Goal: Task Accomplishment & Management: Use online tool/utility

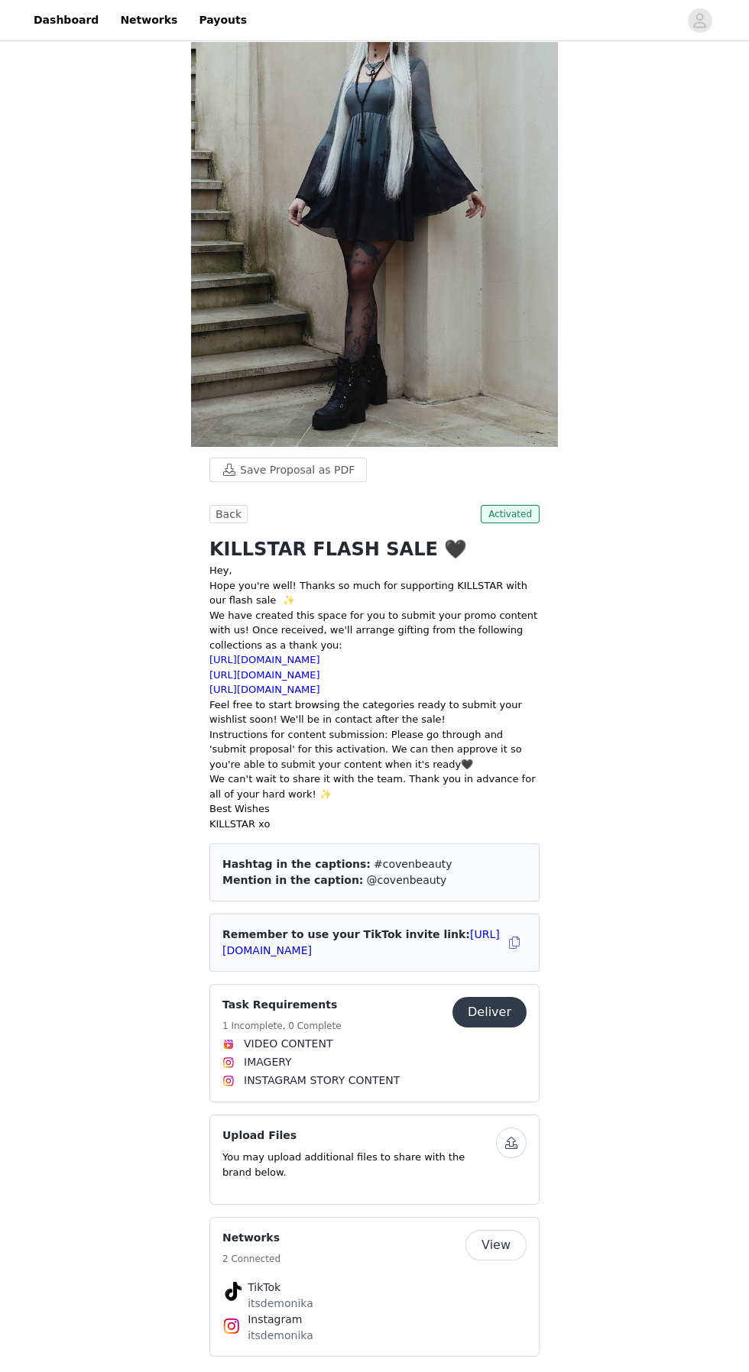
click at [514, 1022] on button "Deliver" at bounding box center [489, 1012] width 74 height 31
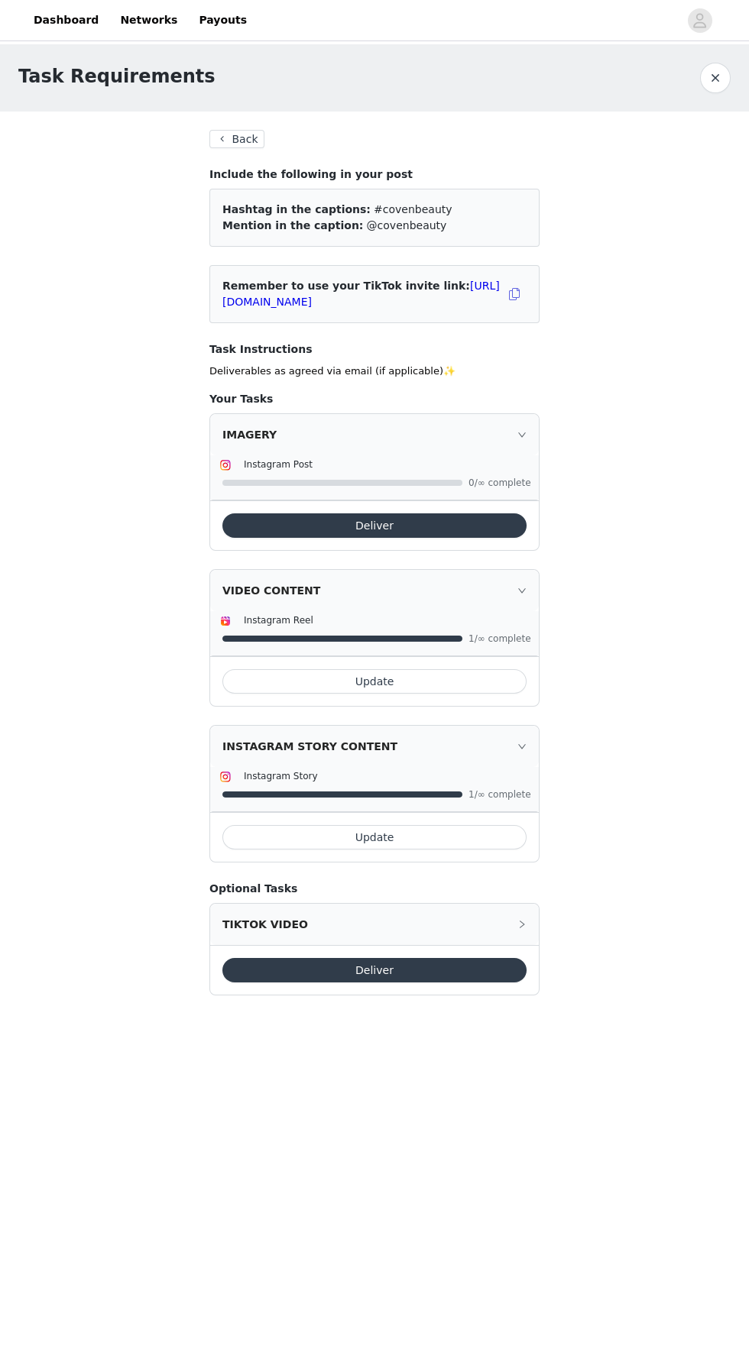
click at [494, 536] on button "Deliver" at bounding box center [374, 525] width 304 height 24
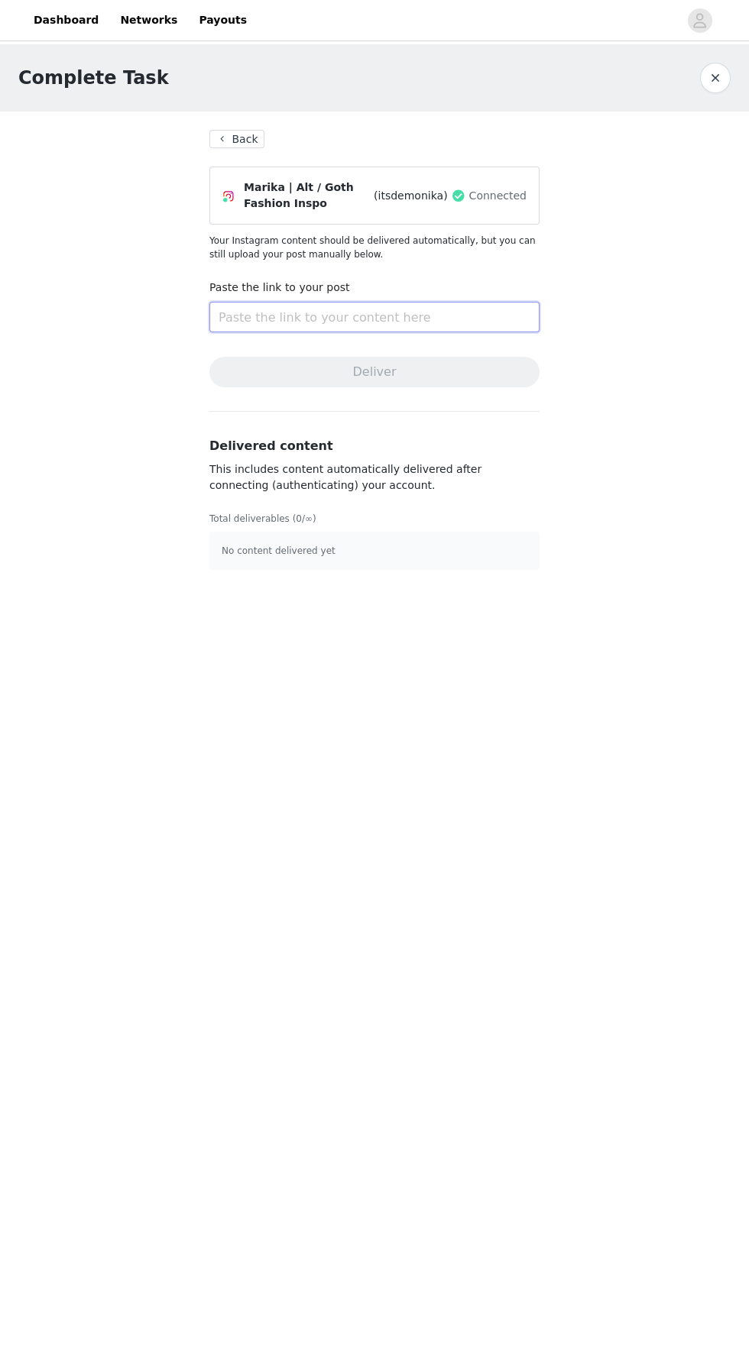
click at [473, 311] on input "text" at bounding box center [374, 317] width 330 height 31
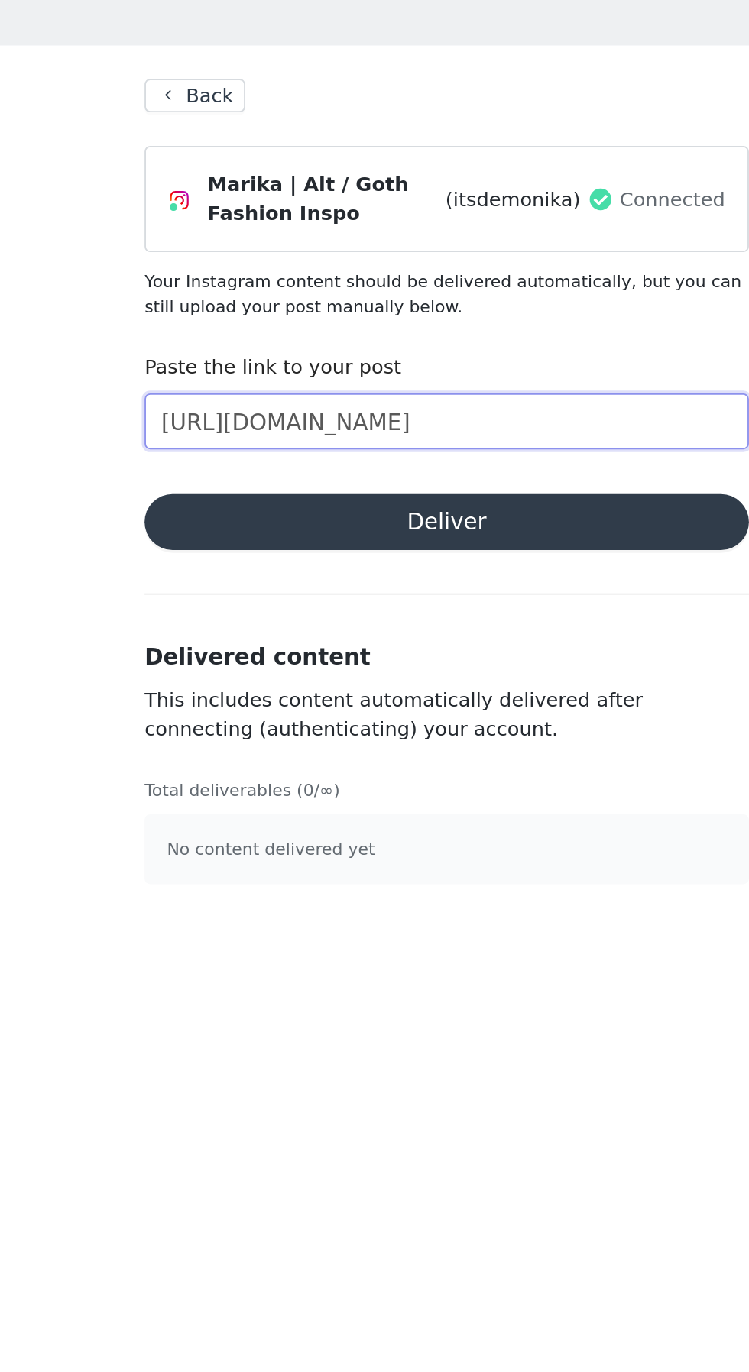
scroll to position [0, 93]
type input "[URL][DOMAIN_NAME]"
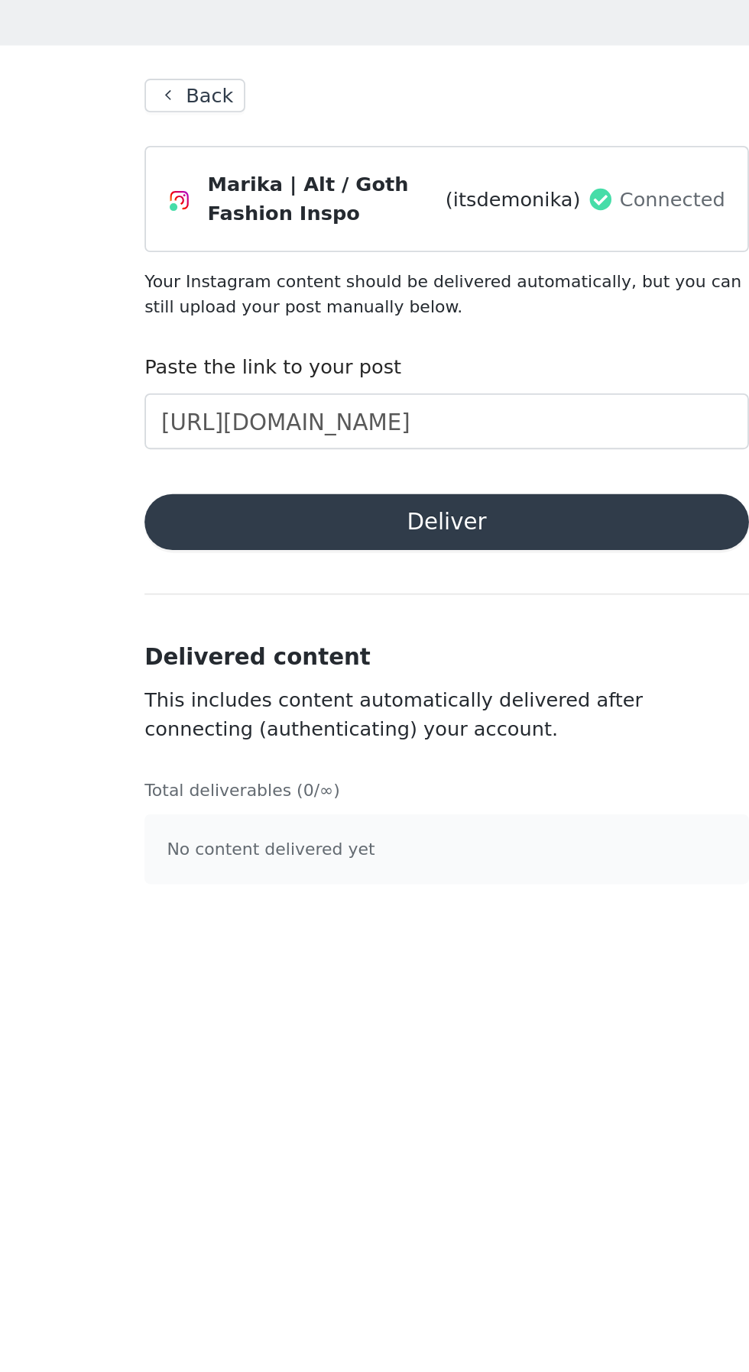
click at [467, 377] on button "Deliver" at bounding box center [374, 372] width 330 height 31
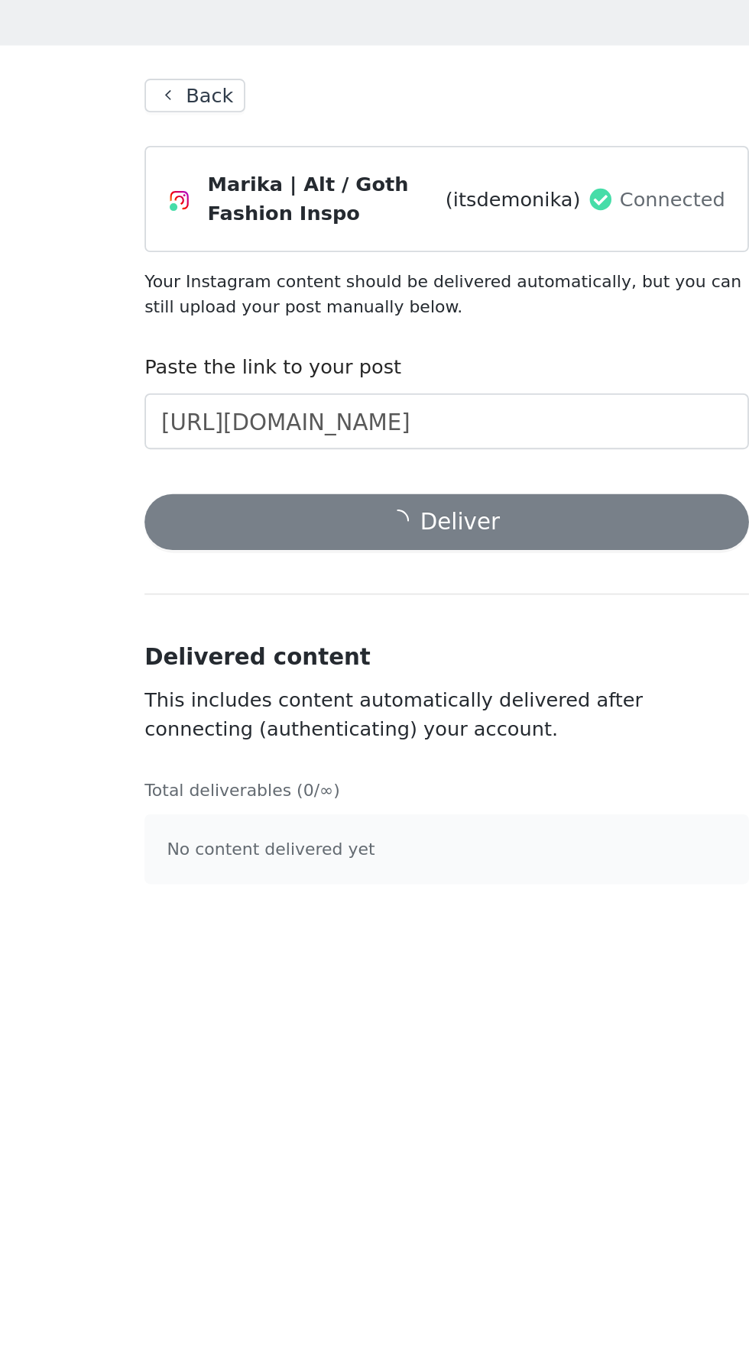
scroll to position [0, 0]
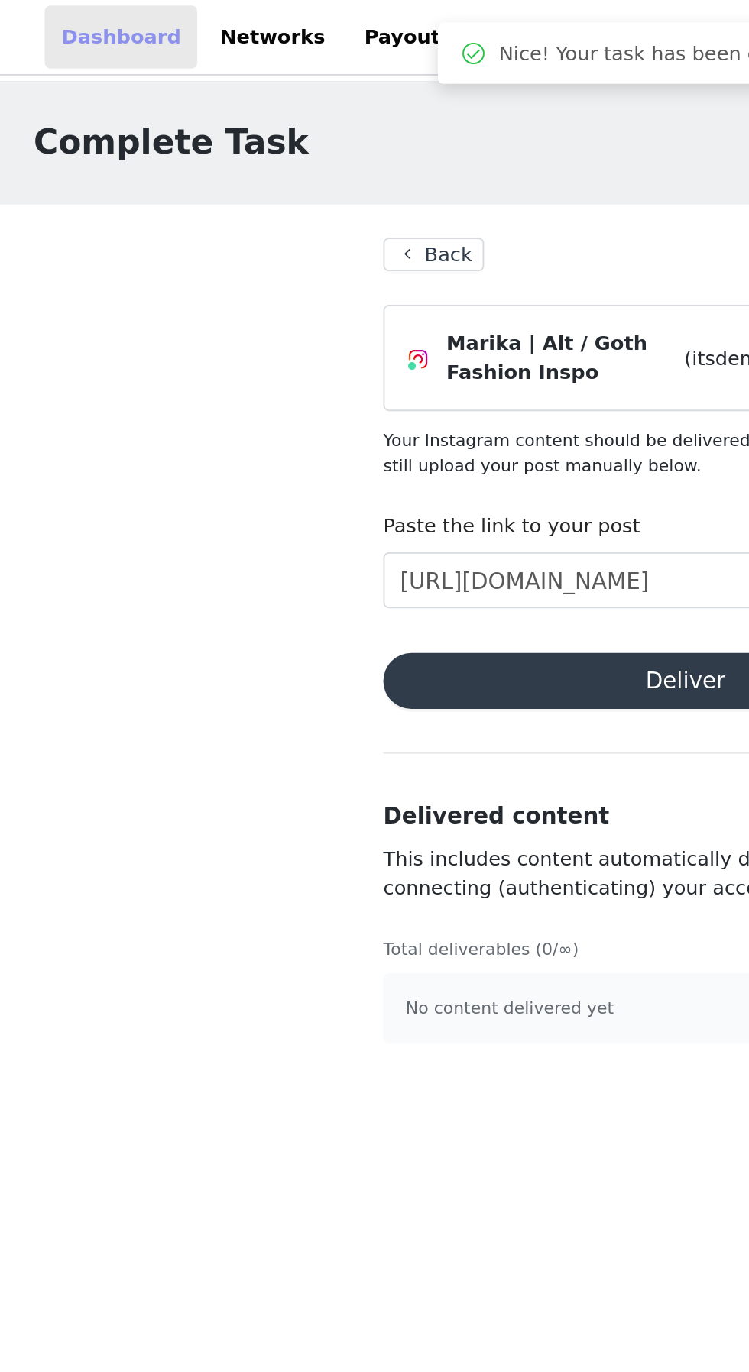
click at [40, 33] on link "Dashboard" at bounding box center [65, 20] width 83 height 34
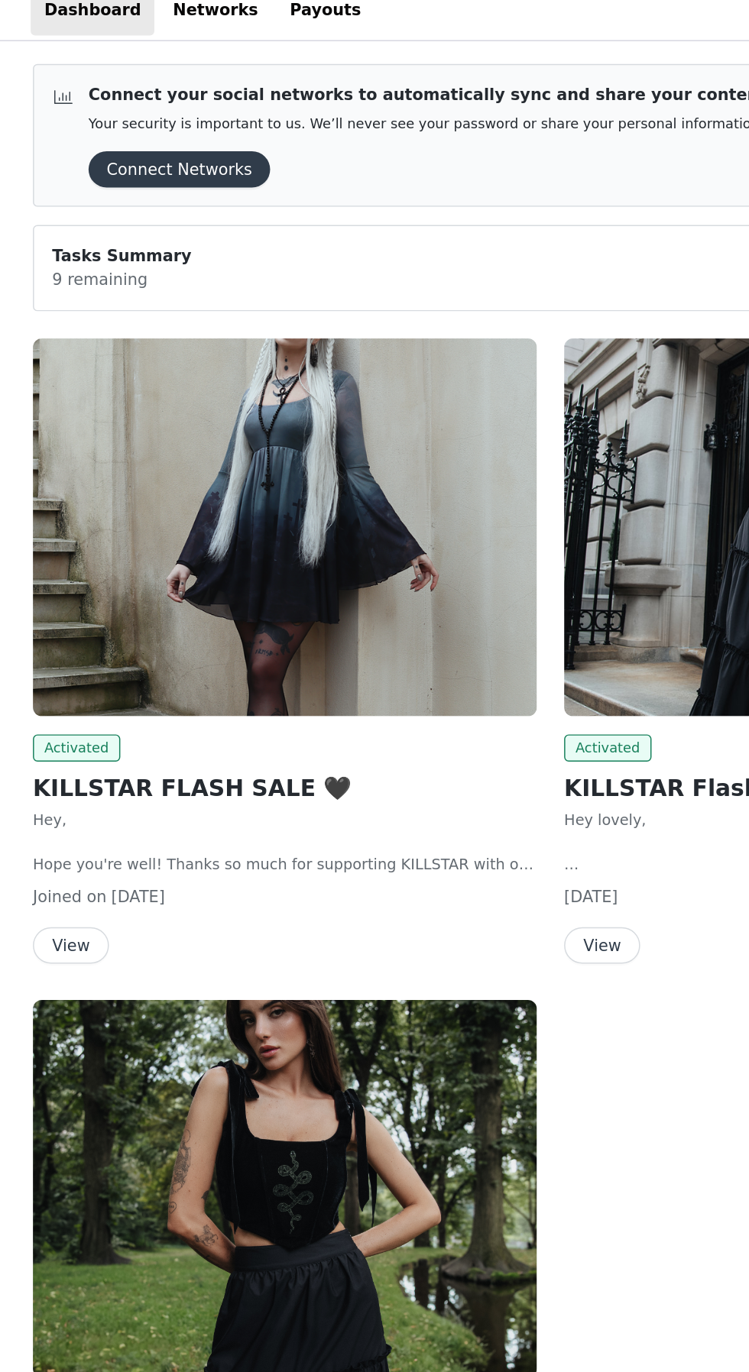
click at [79, 198] on p "9 remaining" at bounding box center [86, 202] width 94 height 16
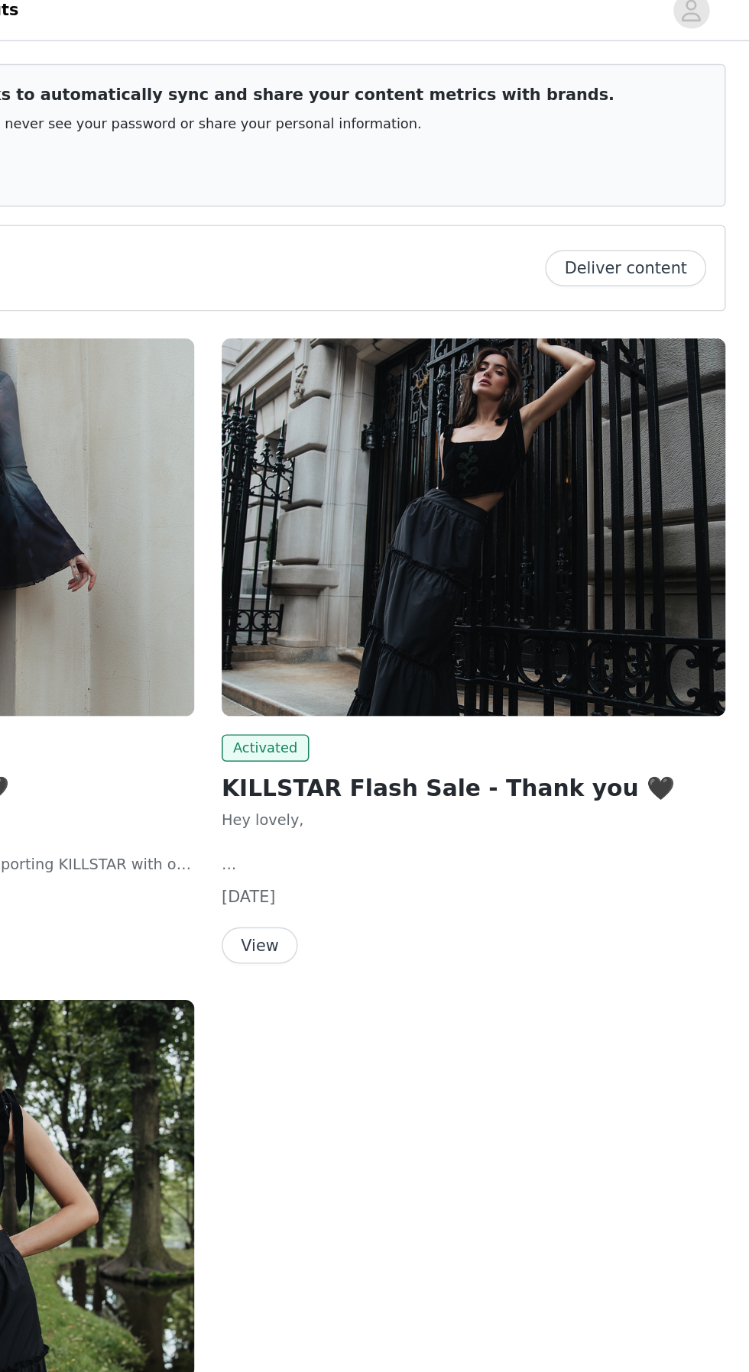
click at [626, 202] on button "Deliver content" at bounding box center [655, 194] width 108 height 24
